Goal: Transaction & Acquisition: Obtain resource

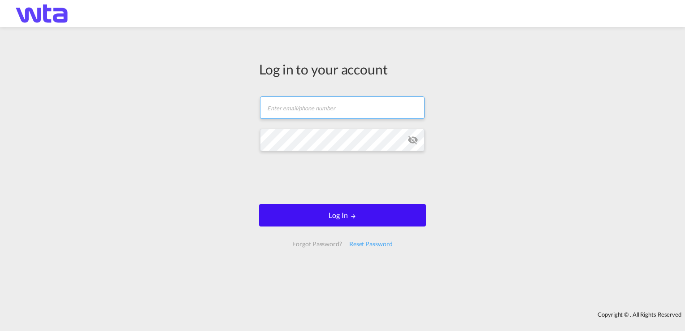
type input "[PERSON_NAME][EMAIL_ADDRESS][PERSON_NAME][DOMAIN_NAME]"
click at [332, 214] on button "Log In" at bounding box center [342, 215] width 167 height 22
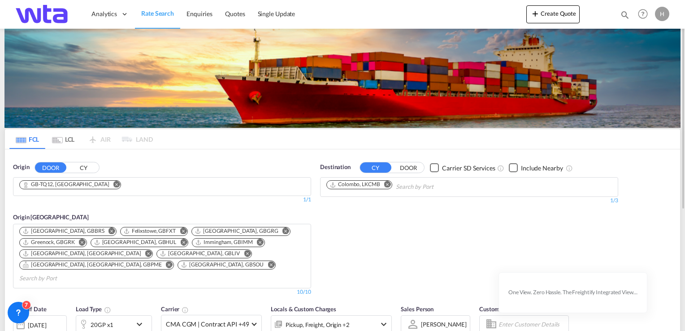
click at [113, 183] on md-icon "Remove" at bounding box center [116, 184] width 7 height 7
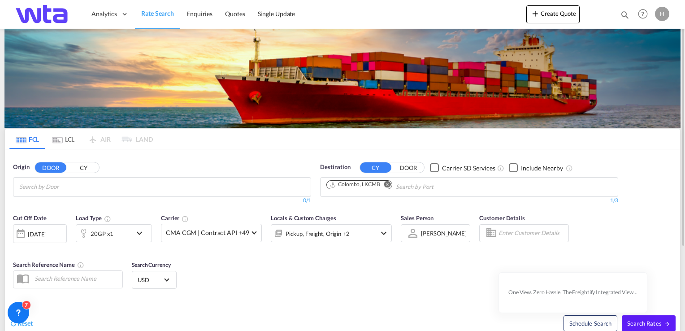
click at [56, 182] on input "Chips input." at bounding box center [61, 187] width 85 height 14
type input "b"
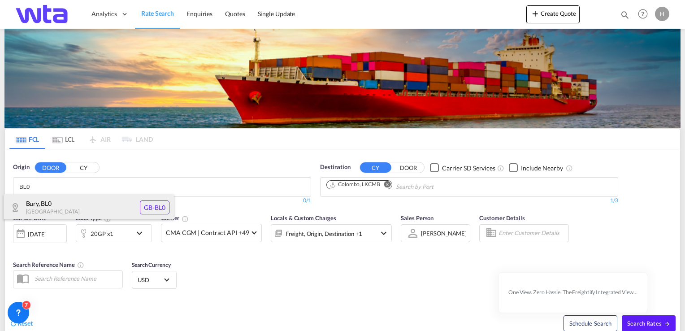
type input "BL0"
click at [43, 202] on div "Bury , BL0 [GEOGRAPHIC_DATA] [GEOGRAPHIC_DATA]-BL0" at bounding box center [89, 207] width 170 height 27
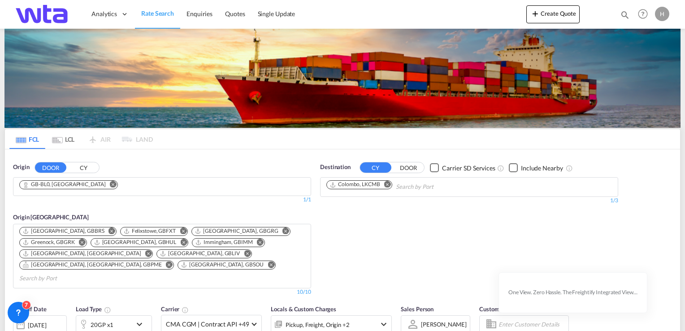
click at [389, 183] on md-icon "Remove" at bounding box center [387, 184] width 7 height 7
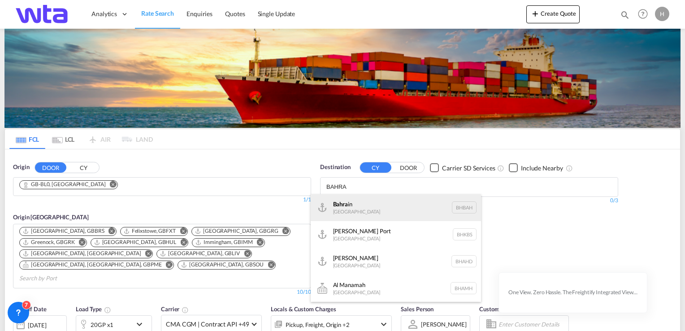
type input "BAHRA"
click at [359, 206] on div "Bahra in [GEOGRAPHIC_DATA] [GEOGRAPHIC_DATA]" at bounding box center [396, 207] width 170 height 27
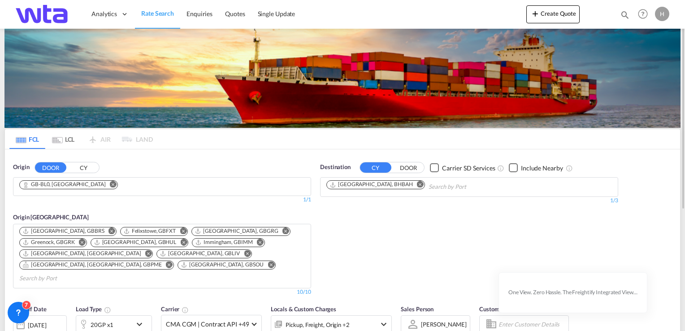
scroll to position [90, 0]
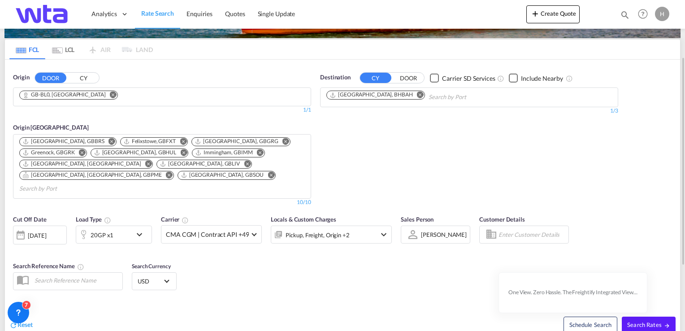
click at [145, 229] on md-icon "icon-chevron-down" at bounding box center [141, 234] width 15 height 11
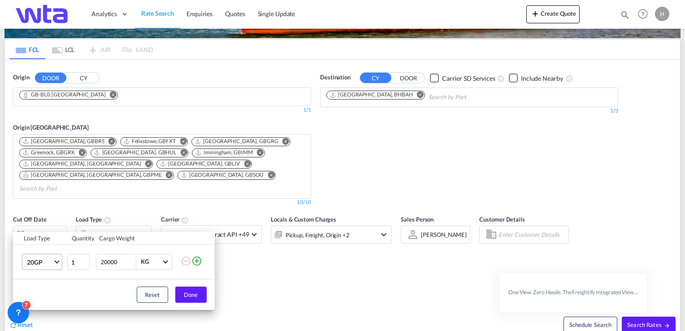
click at [61, 263] on md-select-value "20GP" at bounding box center [44, 261] width 36 height 15
click at [47, 251] on md-option "40GP" at bounding box center [49, 245] width 61 height 22
click at [195, 295] on button "Done" at bounding box center [190, 295] width 31 height 16
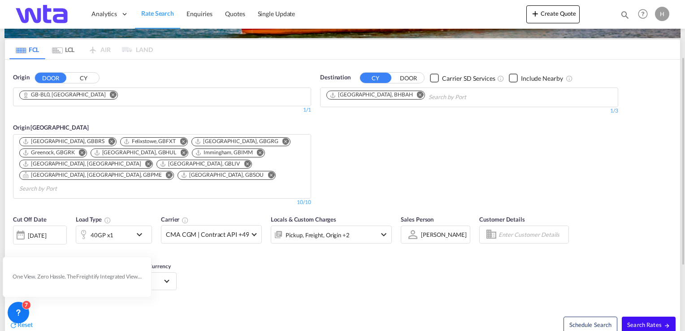
click at [639, 321] on span "Search Rates" at bounding box center [648, 324] width 43 height 7
type input "BL0 to BHBAH / [DATE]"
